Goal: Information Seeking & Learning: Compare options

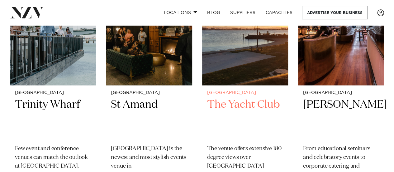
scroll to position [498, 0]
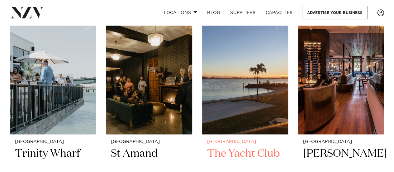
click at [257, 66] on img at bounding box center [245, 76] width 86 height 116
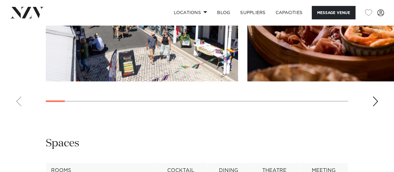
scroll to position [747, 0]
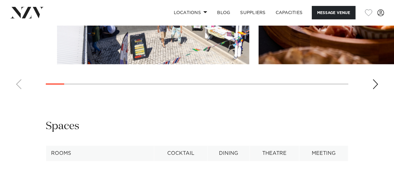
click at [86, 94] on swiper-container at bounding box center [197, 8] width 394 height 171
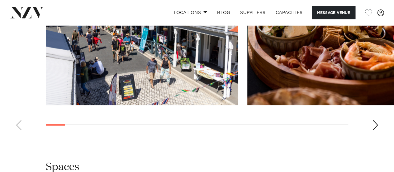
scroll to position [716, 0]
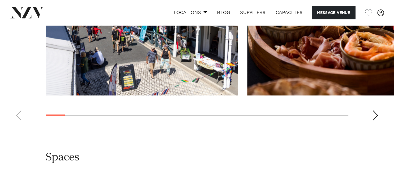
click at [377, 120] on div "Next slide" at bounding box center [375, 115] width 6 height 10
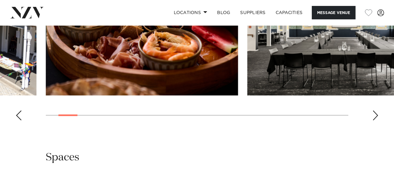
click at [377, 120] on div "Next slide" at bounding box center [375, 115] width 6 height 10
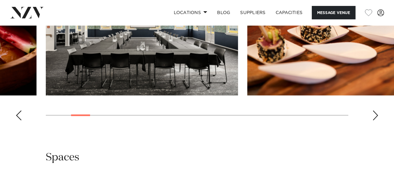
click at [377, 120] on div "Next slide" at bounding box center [375, 115] width 6 height 10
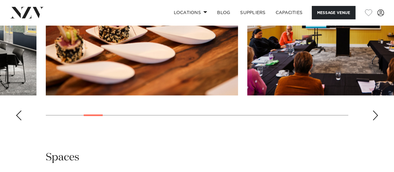
click at [377, 120] on div "Next slide" at bounding box center [375, 115] width 6 height 10
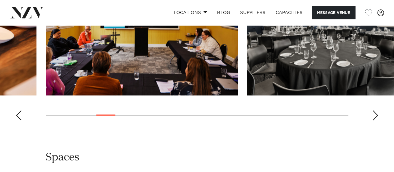
click at [377, 120] on div "Next slide" at bounding box center [375, 115] width 6 height 10
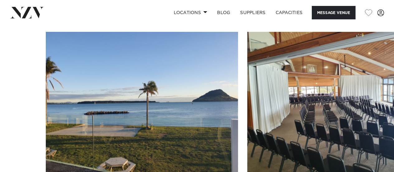
scroll to position [467, 0]
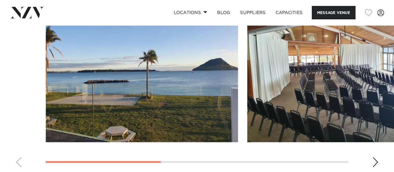
click at [377, 161] on div "Next slide" at bounding box center [375, 162] width 6 height 10
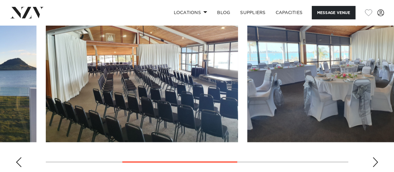
click at [377, 161] on div "Next slide" at bounding box center [375, 162] width 6 height 10
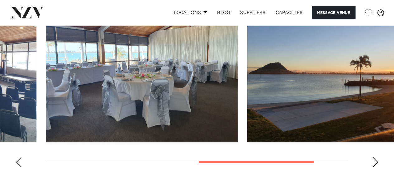
click at [377, 161] on div "Next slide" at bounding box center [375, 162] width 6 height 10
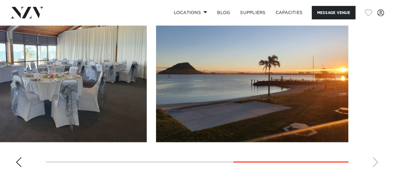
click at [20, 162] on div "Previous slide" at bounding box center [19, 162] width 6 height 10
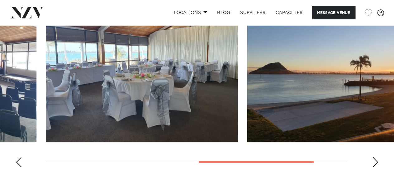
click at [20, 162] on div "Previous slide" at bounding box center [19, 162] width 6 height 10
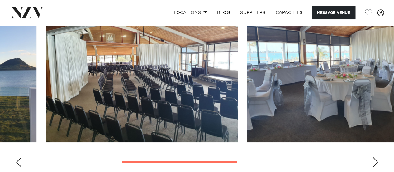
click at [20, 162] on div "Previous slide" at bounding box center [19, 162] width 6 height 10
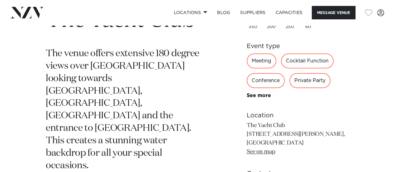
scroll to position [218, 0]
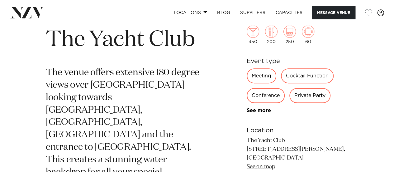
click at [263, 111] on link "See more" at bounding box center [271, 110] width 49 height 5
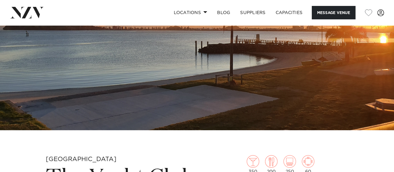
scroll to position [156, 0]
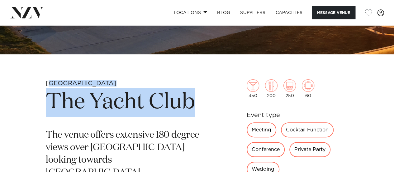
drag, startPoint x: 47, startPoint y: 83, endPoint x: 217, endPoint y: 104, distance: 170.8
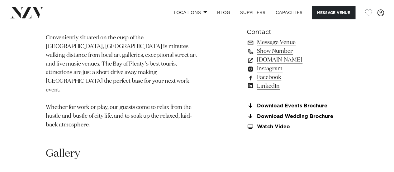
scroll to position [467, 0]
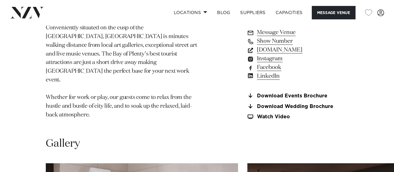
click at [304, 45] on link "www.trinitywharf.co.nz" at bounding box center [298, 49] width 102 height 9
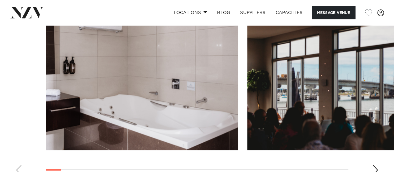
scroll to position [623, 0]
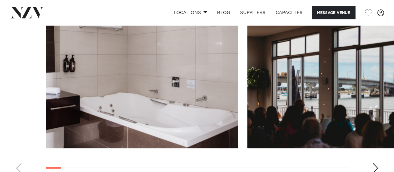
click at [374, 163] on div "Next slide" at bounding box center [375, 168] width 6 height 10
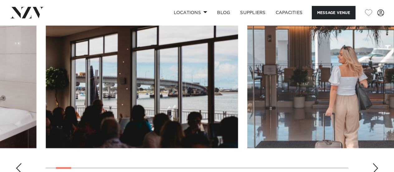
click at [376, 163] on div "Next slide" at bounding box center [375, 168] width 6 height 10
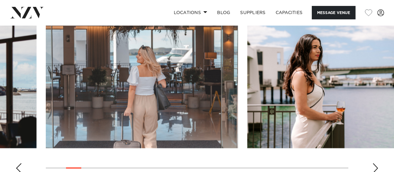
click at [376, 163] on div "Next slide" at bounding box center [375, 168] width 6 height 10
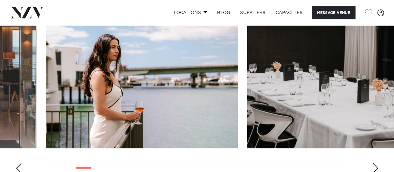
click at [376, 163] on div "Next slide" at bounding box center [375, 168] width 6 height 10
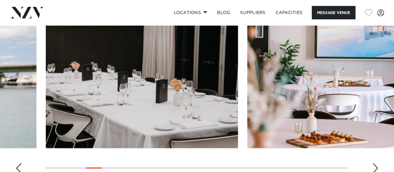
click at [376, 163] on div "Next slide" at bounding box center [375, 168] width 6 height 10
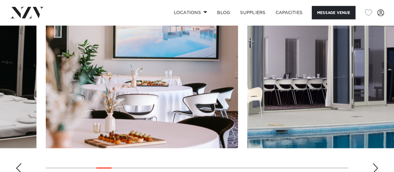
click at [376, 163] on div "Next slide" at bounding box center [375, 168] width 6 height 10
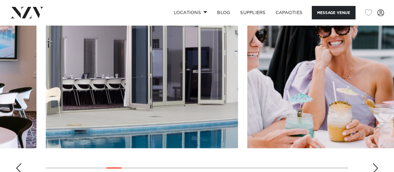
click at [376, 163] on div "Next slide" at bounding box center [375, 168] width 6 height 10
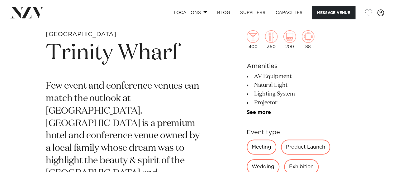
scroll to position [125, 0]
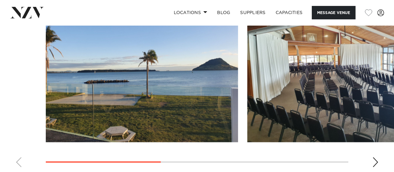
scroll to position [498, 0]
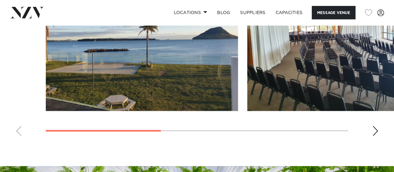
click at [379, 132] on swiper-container at bounding box center [197, 54] width 394 height 171
click at [375, 130] on div "Next slide" at bounding box center [375, 131] width 6 height 10
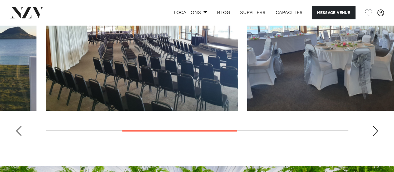
click at [376, 127] on div "Next slide" at bounding box center [375, 131] width 6 height 10
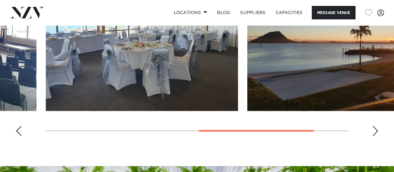
click at [372, 127] on div "Next slide" at bounding box center [375, 131] width 6 height 10
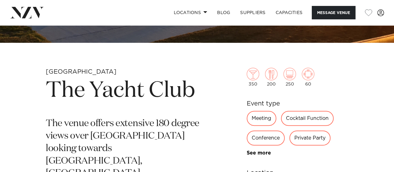
scroll to position [218, 0]
